Goal: Task Accomplishment & Management: Use online tool/utility

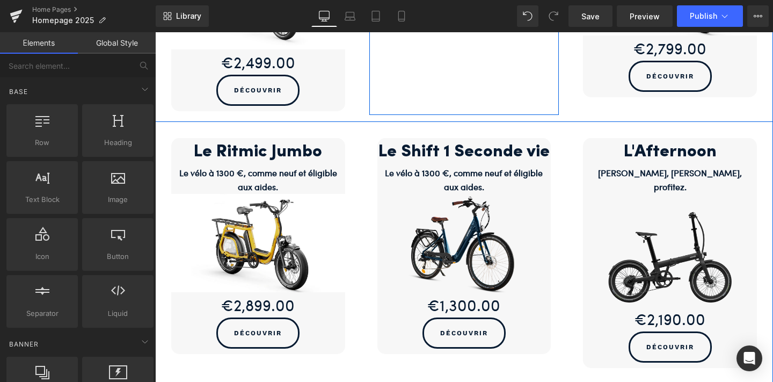
scroll to position [877, 0]
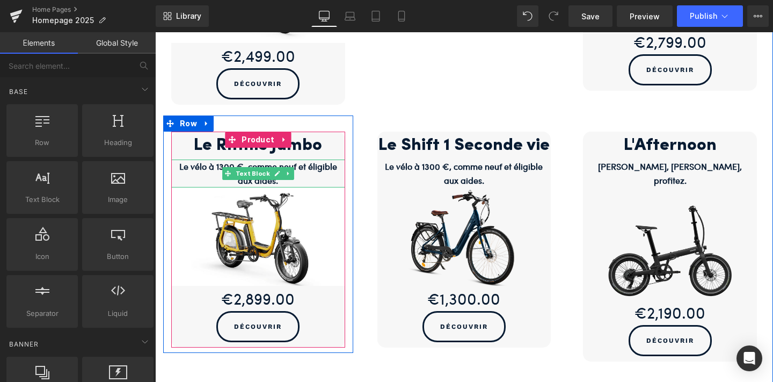
click at [209, 170] on p "Le vélo à 1300 €, comme neuf et éligible aux aides." at bounding box center [258, 173] width 174 height 28
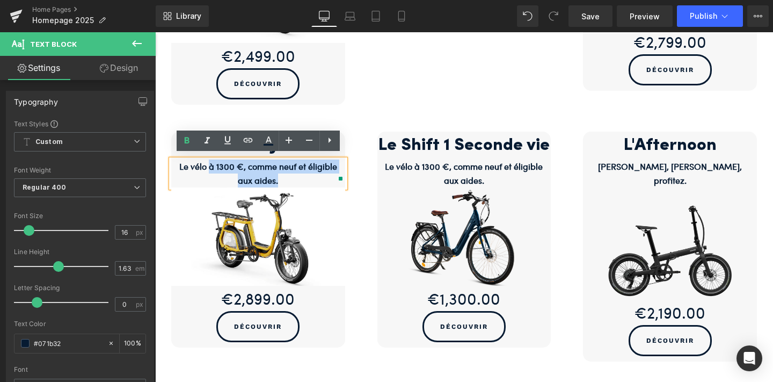
drag, startPoint x: 288, startPoint y: 173, endPoint x: 208, endPoint y: 162, distance: 80.9
click at [208, 162] on p "Le vélo à 1300 €, comme neuf et éligible aux aides." at bounding box center [258, 173] width 174 height 28
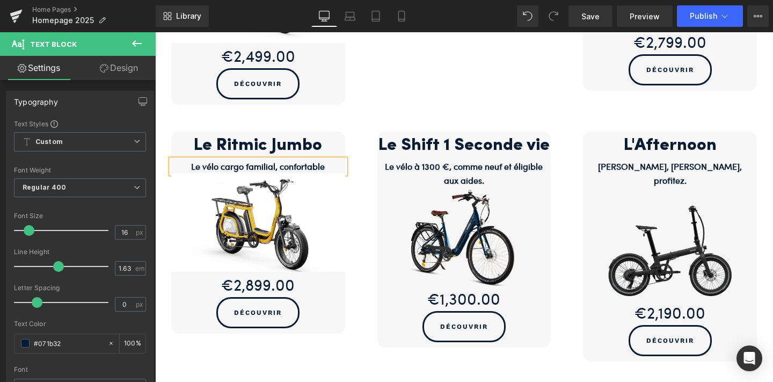
click at [275, 162] on strong "Le vélo cargo familial, confortable" at bounding box center [258, 166] width 134 height 12
click at [333, 162] on p "Le vélo cargo familial et confortable" at bounding box center [258, 166] width 174 height 14
click at [358, 123] on div "Le Ritmic Jumbo Heading Le vélo cargo familial et confortable ! Text Block Sale…" at bounding box center [258, 240] width 206 height 251
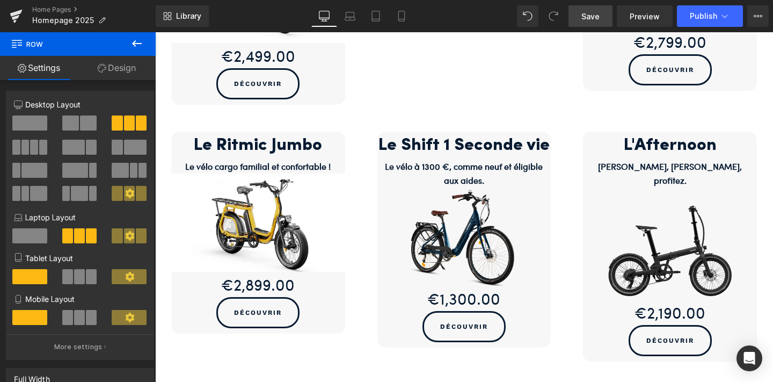
click at [592, 23] on link "Save" at bounding box center [591, 15] width 44 height 21
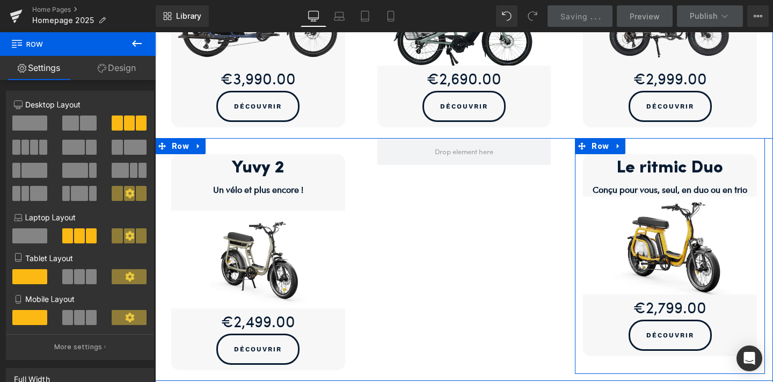
scroll to position [714, 0]
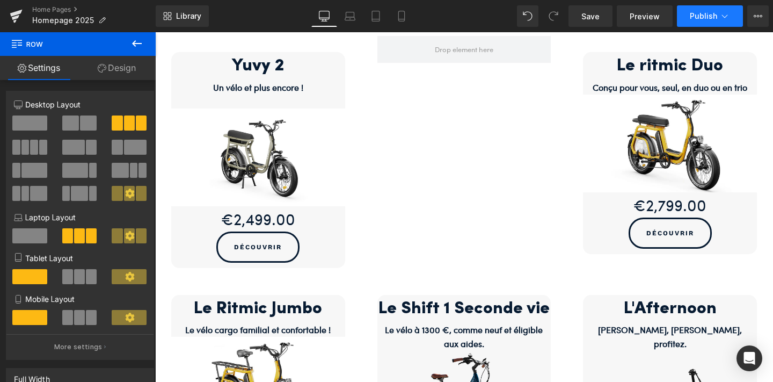
click at [721, 12] on icon at bounding box center [725, 16] width 11 height 11
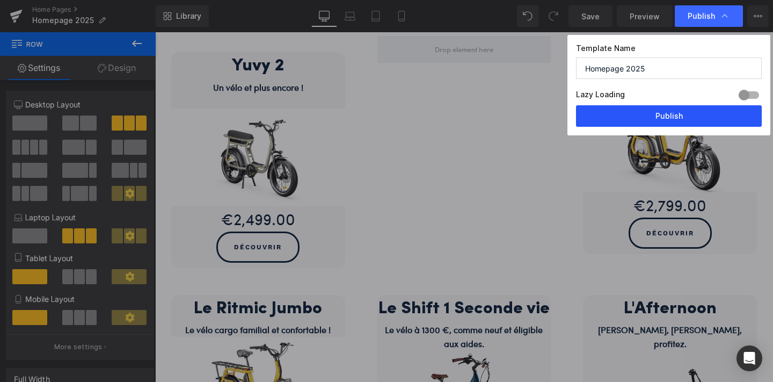
click at [666, 117] on button "Publish" at bounding box center [669, 115] width 186 height 21
